Goal: Find specific page/section: Find specific page/section

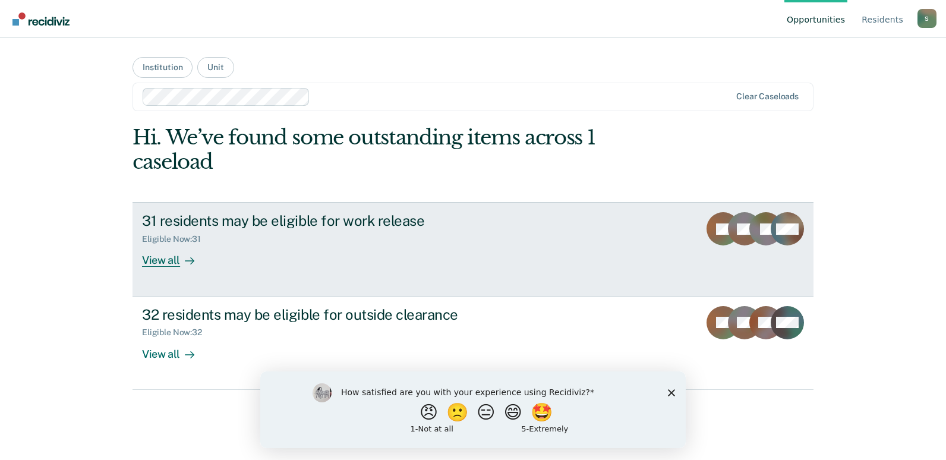
click at [173, 259] on div "View all" at bounding box center [175, 255] width 67 height 23
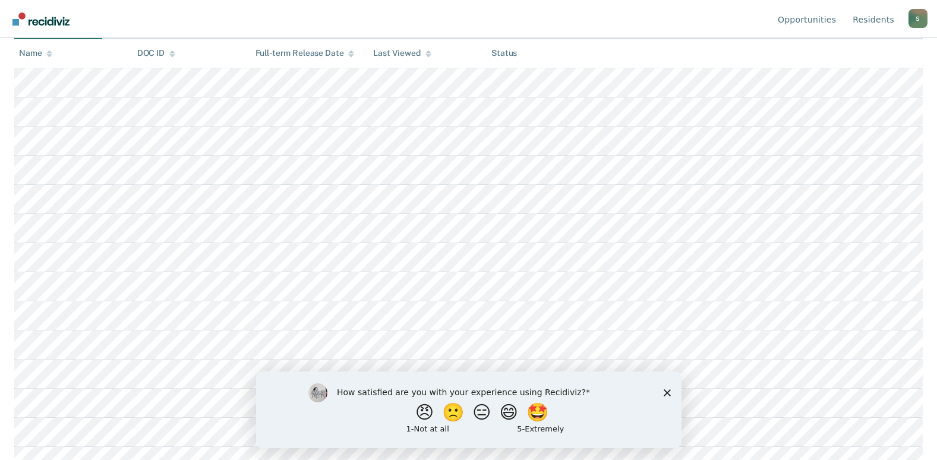
scroll to position [59, 0]
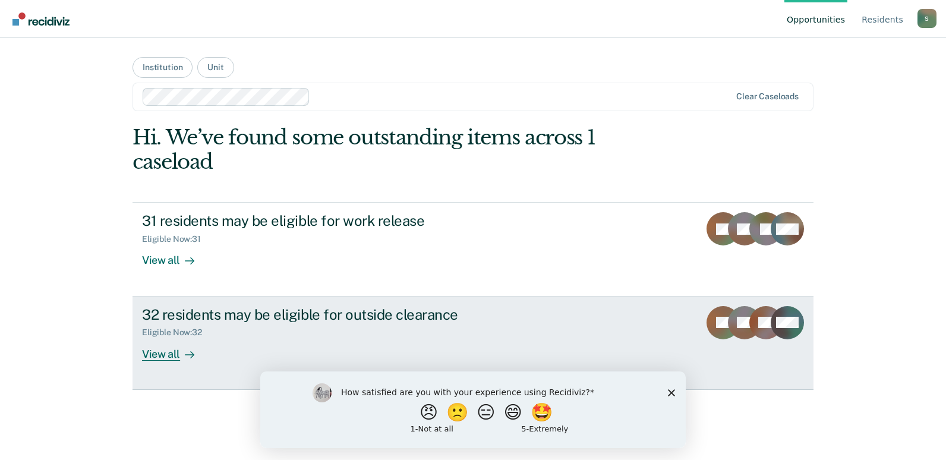
click at [239, 317] on div "32 residents may be eligible for outside clearance" at bounding box center [350, 314] width 417 height 17
